Goal: Information Seeking & Learning: Check status

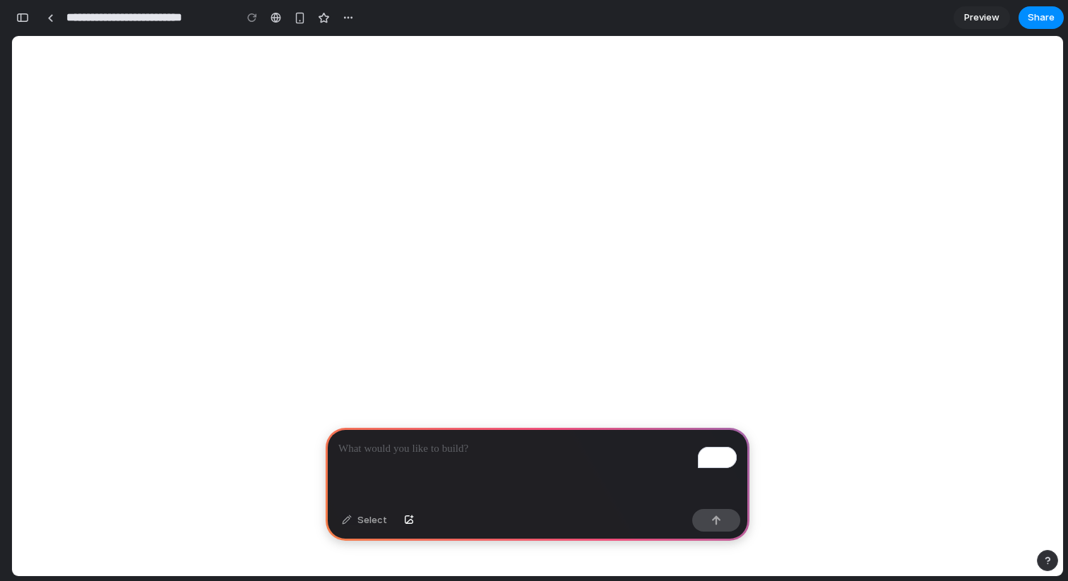
click at [535, 452] on p "To enrich screen reader interactions, please activate Accessibility in Grammarl…" at bounding box center [537, 449] width 398 height 17
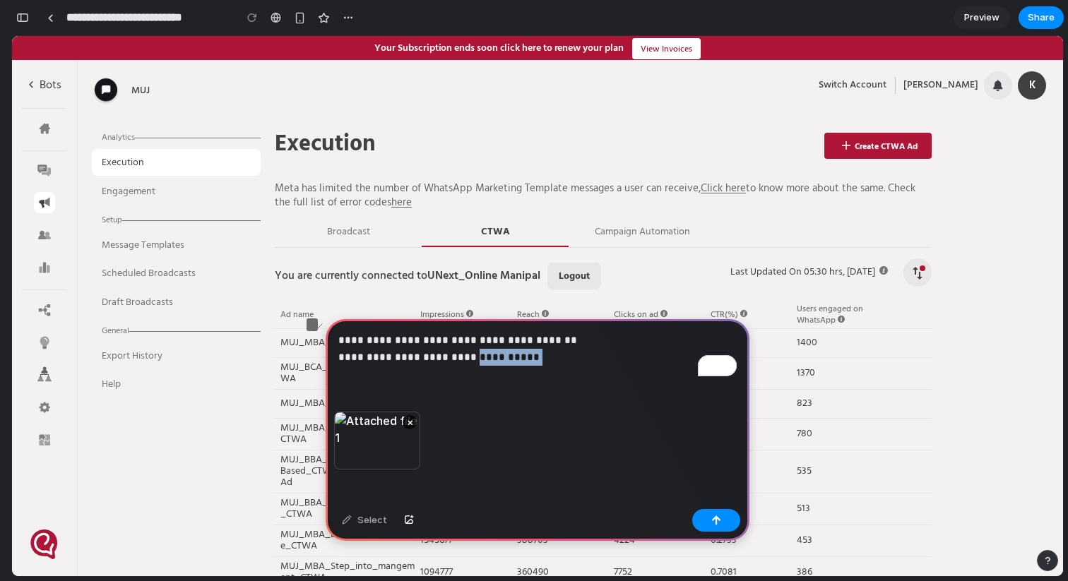
drag, startPoint x: 537, startPoint y: 366, endPoint x: 471, endPoint y: 361, distance: 65.9
click at [471, 361] on div "**********" at bounding box center [538, 365] width 424 height 93
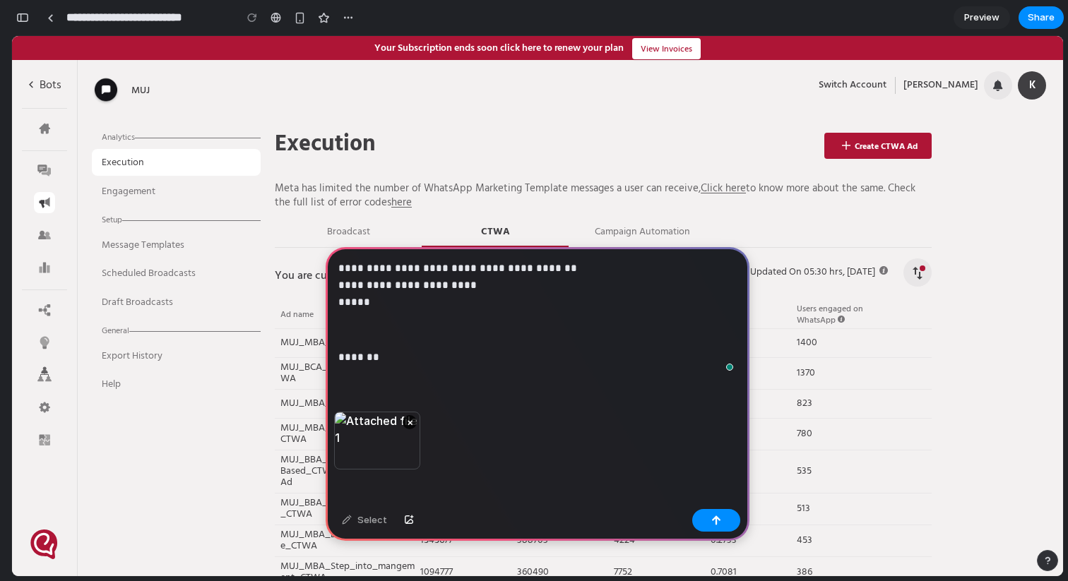
click at [425, 340] on div "**********" at bounding box center [538, 329] width 424 height 165
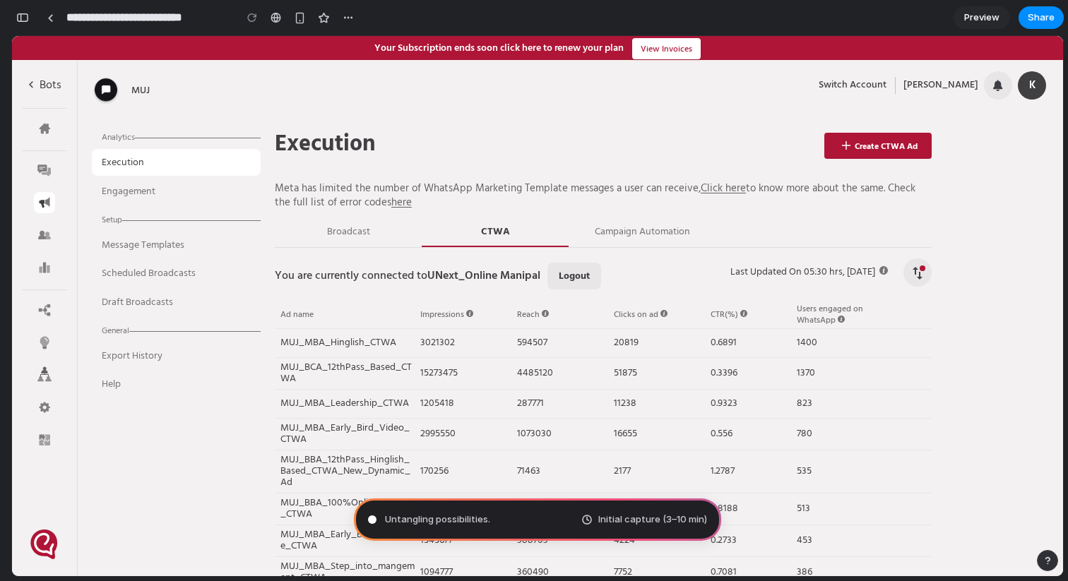
click at [655, 523] on span "Initial capture (3–10 min)" at bounding box center [652, 520] width 109 height 14
click at [937, 360] on div "Execution Create CTWA Ad Meta has limited the number of WhatsApp Marketing Temp…" at bounding box center [669, 435] width 788 height 751
click at [900, 347] on div "1400" at bounding box center [850, 343] width 107 height 20
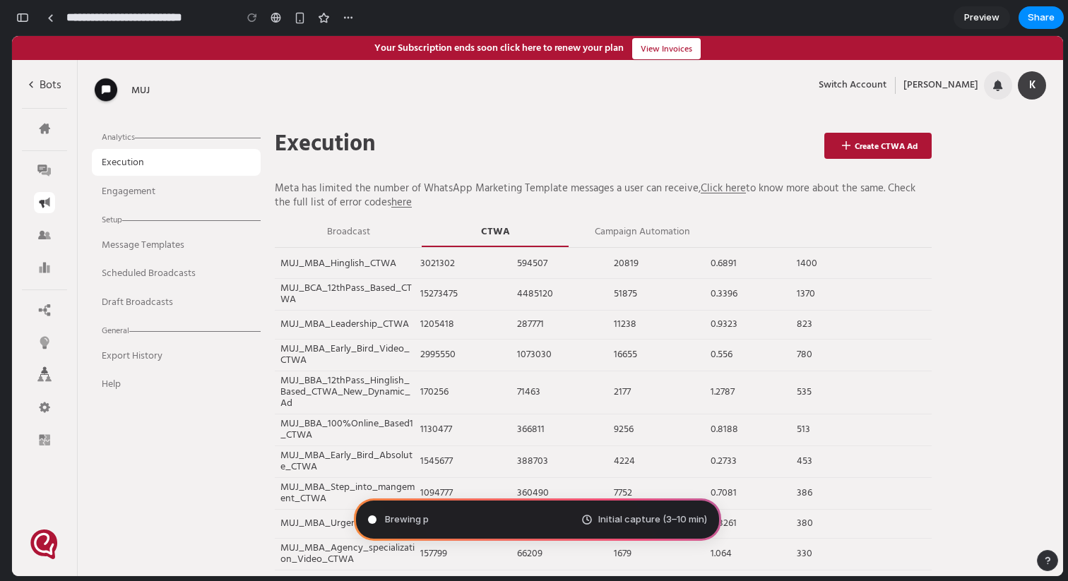
type input "**********"
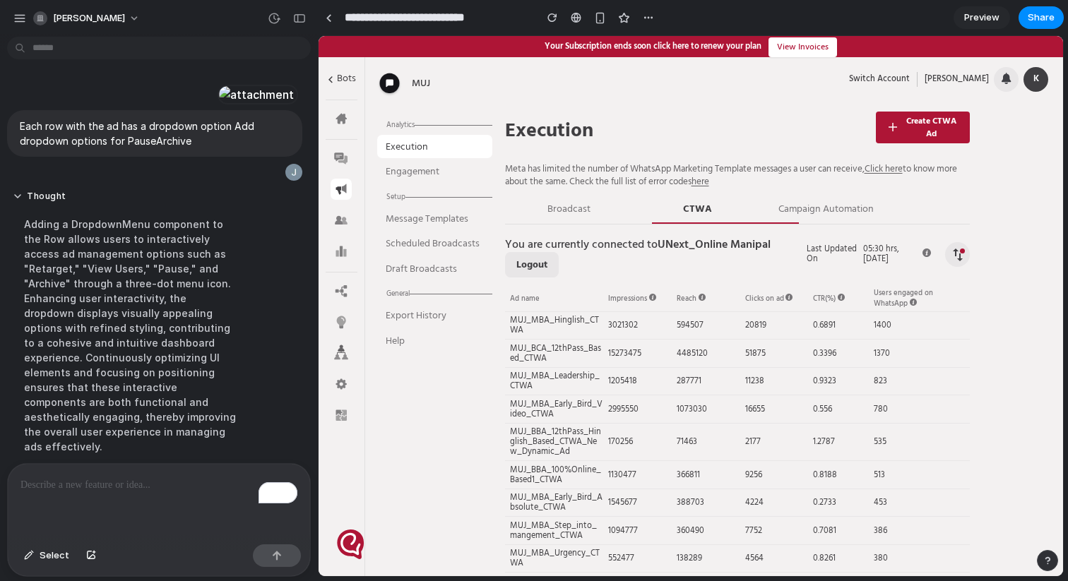
scroll to position [242, 0]
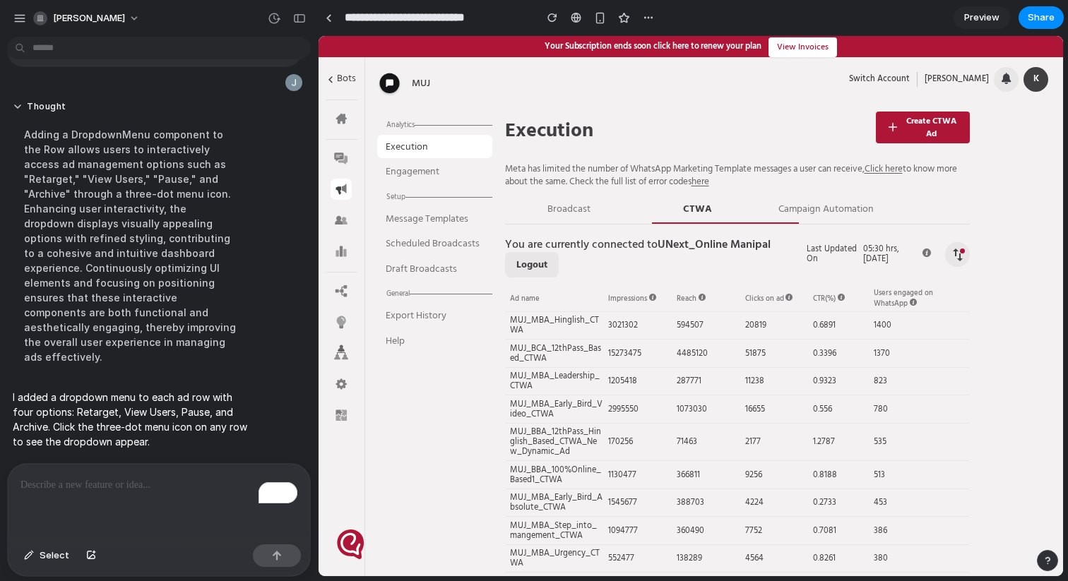
click at [973, 326] on div "Execution Create CTWA Ad Meta has limited the number of WhatsApp Marketing Temp…" at bounding box center [784, 432] width 559 height 751
drag, startPoint x: 320, startPoint y: 257, endPoint x: 246, endPoint y: 275, distance: 76.2
click at [319, 275] on html "Your Subscription ends soon click here to renew your plan View Invoices Bots MU…" at bounding box center [691, 422] width 745 height 772
click at [952, 334] on div "MUJ_MBA_Hinglish_CTWA 3021302 594507 20819 0.6891 1400" at bounding box center [738, 326] width 456 height 28
click at [947, 321] on div "Execution Create CTWA Ad Meta has limited the number of WhatsApp Marketing Temp…" at bounding box center [784, 432] width 559 height 751
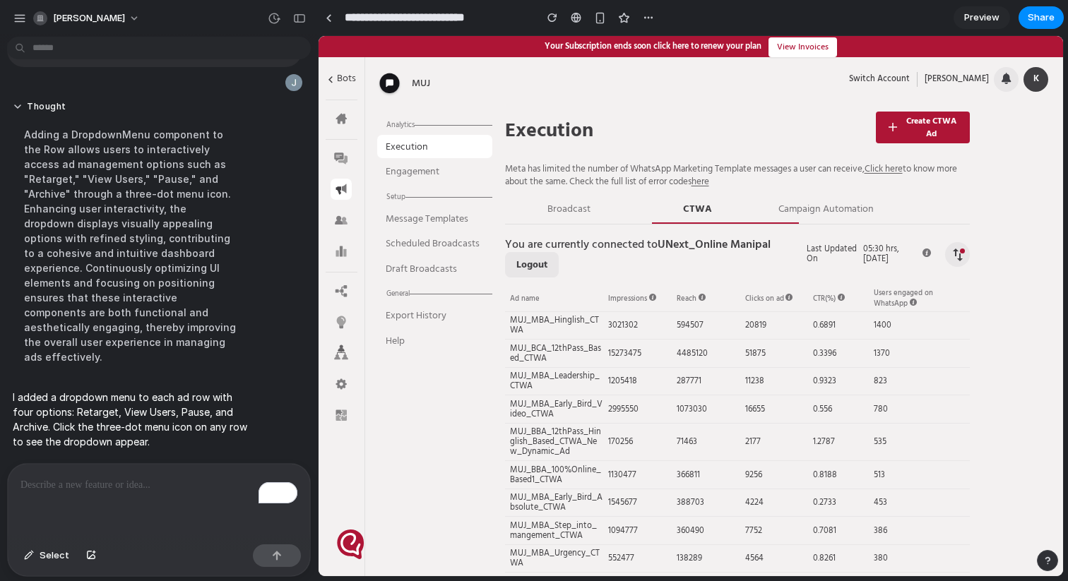
click at [922, 321] on div "1400" at bounding box center [912, 326] width 76 height 18
click at [643, 307] on div "Impressions" at bounding box center [642, 299] width 69 height 18
click at [646, 319] on div "3021302" at bounding box center [642, 326] width 69 height 18
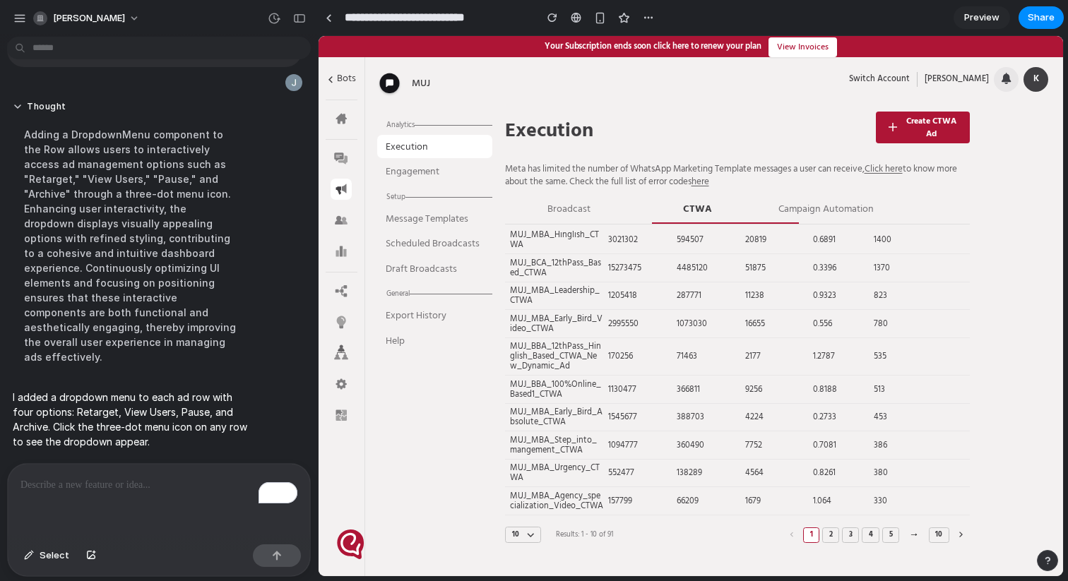
click at [808, 480] on div "4564" at bounding box center [779, 474] width 69 height 18
click at [581, 218] on button "Broadcast" at bounding box center [569, 209] width 129 height 23
click at [576, 216] on button "Broadcast" at bounding box center [569, 209] width 129 height 23
click at [677, 226] on div "You are currently connected to UNext_Online Manipal Logout Last Updated On 05:3…" at bounding box center [738, 514] width 466 height 587
click at [853, 212] on button "Campaign Automation" at bounding box center [826, 209] width 129 height 23
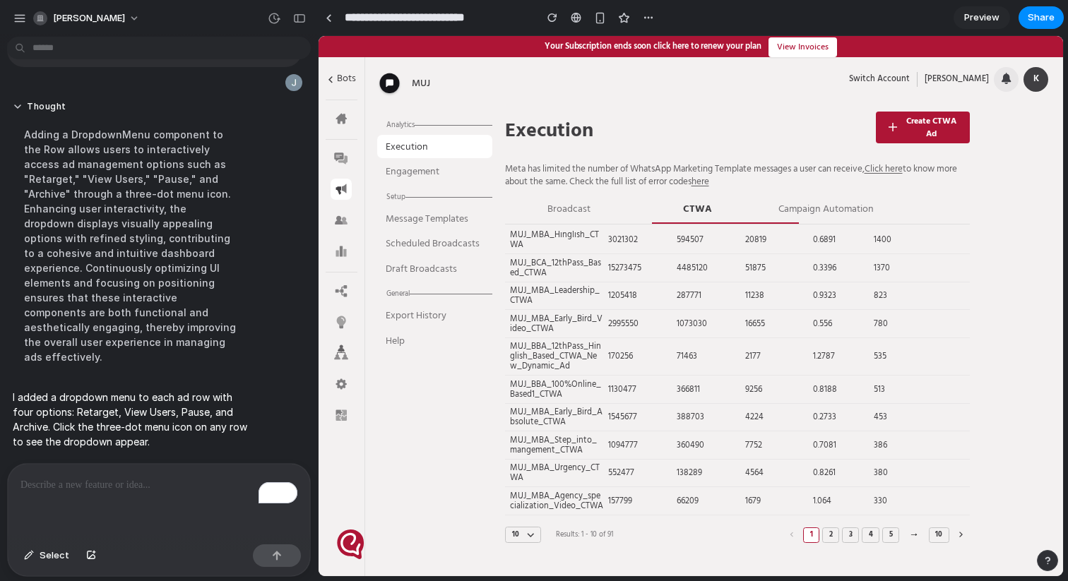
click at [674, 261] on div "15273475" at bounding box center [642, 268] width 69 height 18
click at [958, 233] on div at bounding box center [957, 240] width 15 height 17
click at [957, 241] on div at bounding box center [957, 240] width 15 height 17
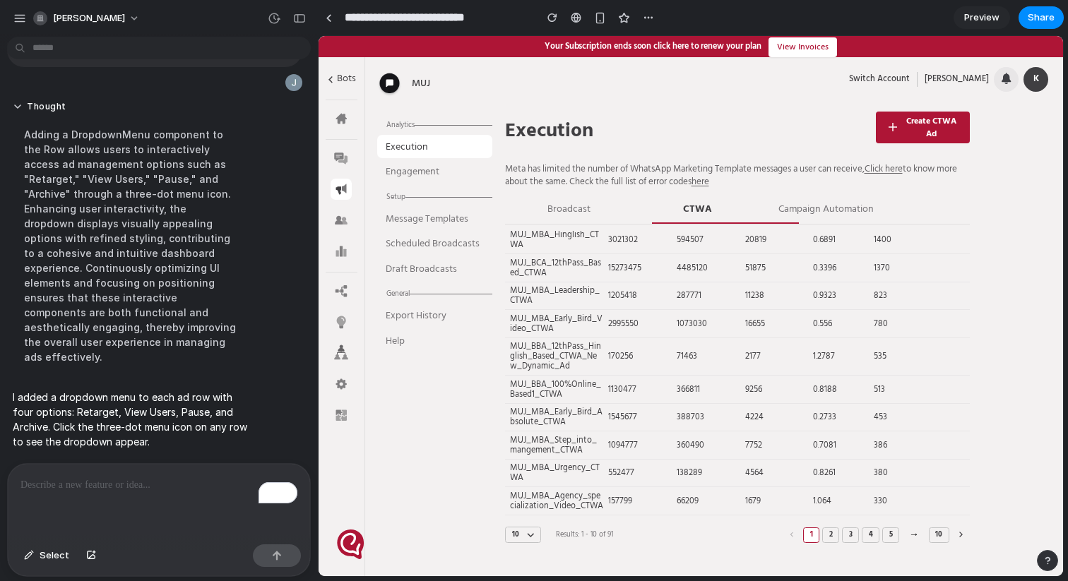
click at [955, 266] on div at bounding box center [957, 268] width 15 height 17
click at [961, 285] on div "MUJ_MBA_Leadership_CTWA 1205418 287771 11238 0.9323 823" at bounding box center [738, 297] width 456 height 28
click at [981, 22] on span "Preview" at bounding box center [981, 18] width 35 height 14
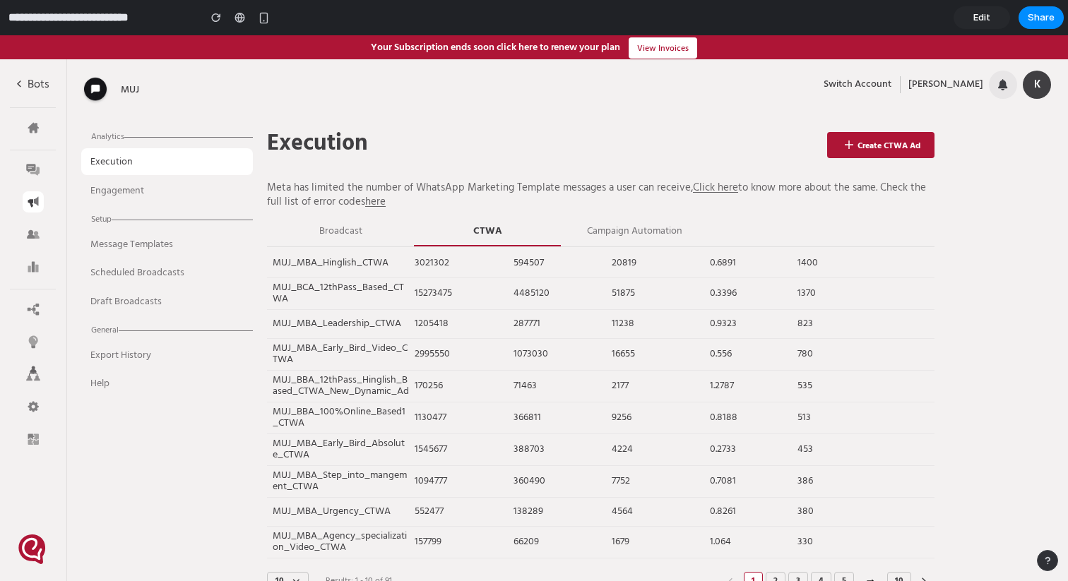
click at [901, 240] on div "Broadcast CTWA Campaign Automation" at bounding box center [601, 233] width 668 height 27
click at [910, 263] on div at bounding box center [918, 263] width 22 height 17
click at [530, 269] on div "594507" at bounding box center [563, 264] width 98 height 20
click at [382, 263] on div "MUJ_MBA_Hinglish_CTWA" at bounding box center [344, 264] width 142 height 20
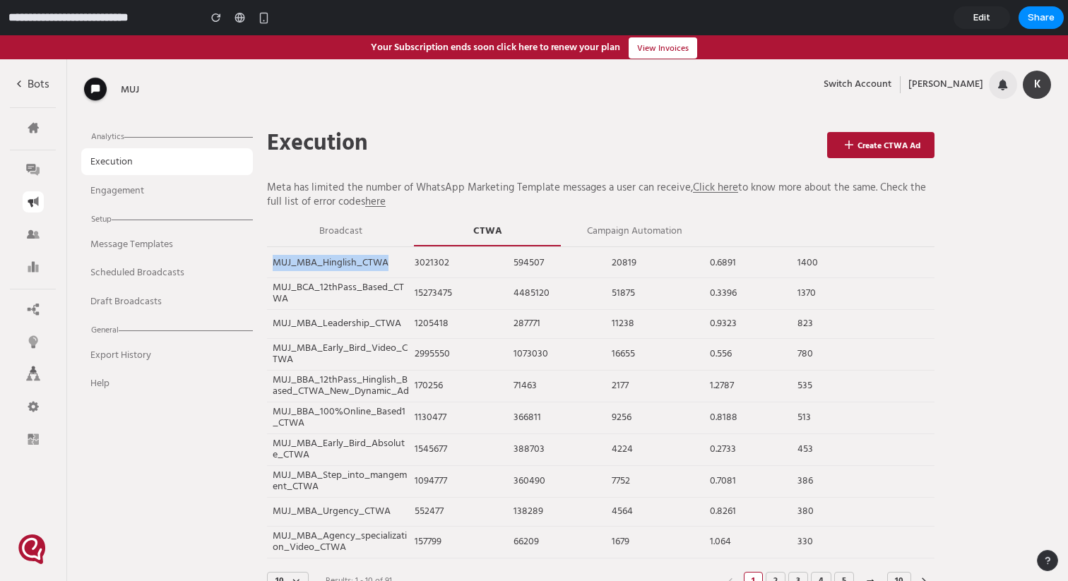
click at [382, 263] on div "MUJ_MBA_Hinglish_CTWA" at bounding box center [344, 264] width 142 height 20
click at [698, 372] on div "MUJ_BBA_12thPass_Hinglish_Based_CTWA_New_Dynamic_Ad 170256 71463 2177 1.2787 535" at bounding box center [601, 386] width 656 height 31
click at [904, 125] on div "Execution Create CTWA Ad" at bounding box center [601, 120] width 668 height 122
click at [928, 198] on p "Meta has limited the number of WhatsApp Marketing Template messages a user can …" at bounding box center [601, 195] width 668 height 28
click at [711, 182] on link "Click here" at bounding box center [715, 187] width 45 height 17
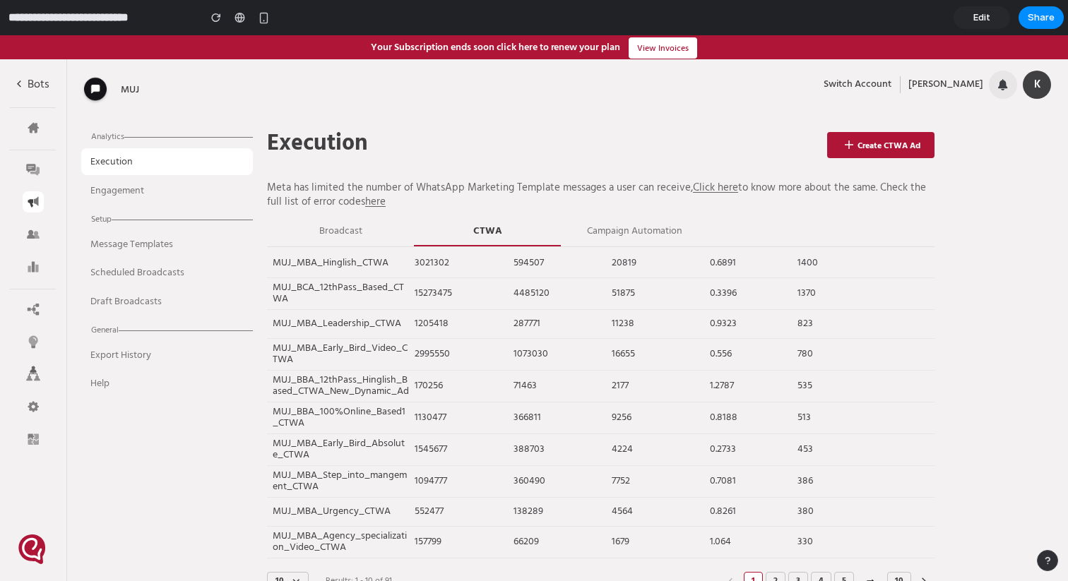
click at [1004, 292] on div "Execution Create CTWA Ad Meta has limited the number of WhatsApp Marketing Temp…" at bounding box center [667, 434] width 801 height 751
click at [915, 241] on div "Broadcast CTWA Campaign Automation" at bounding box center [601, 233] width 668 height 27
click at [916, 307] on div "MUJ_BCA_12thPass_Based_CTWA 15273475 4485120 51875 0.3396 1370" at bounding box center [601, 293] width 656 height 31
click at [902, 434] on div "MUJ_BBA_100%Online_Based1_CTWA 1130477 366811 9256 0.8188 513" at bounding box center [601, 418] width 656 height 31
